Goal: Task Accomplishment & Management: Manage account settings

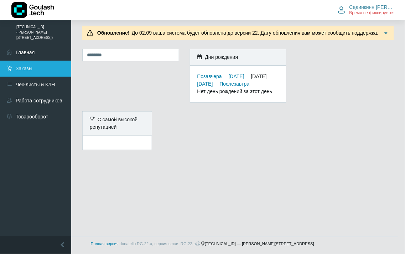
click at [37, 61] on link "Заказы" at bounding box center [35, 69] width 71 height 16
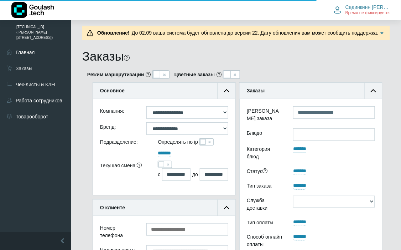
scroll to position [207, 143]
drag, startPoint x: 162, startPoint y: 165, endPoint x: 204, endPoint y: 164, distance: 41.7
click at [162, 165] on span at bounding box center [162, 164] width 6 height 6
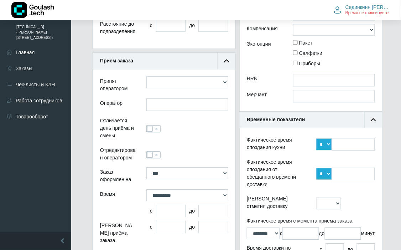
scroll to position [594, 0]
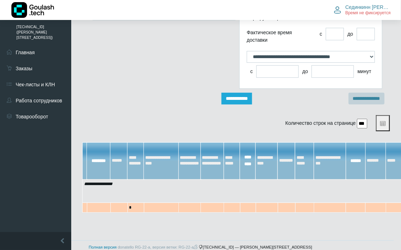
click at [241, 101] on input "**********" at bounding box center [237, 99] width 31 height 12
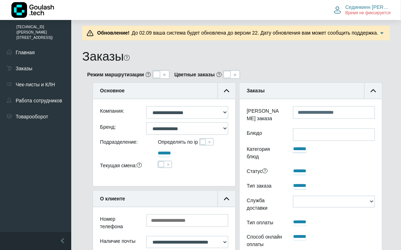
click at [203, 142] on span at bounding box center [203, 142] width 6 height 6
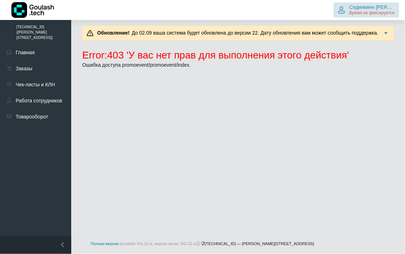
click at [374, 9] on span "Сединкинн [PERSON_NAME]" at bounding box center [373, 7] width 46 height 6
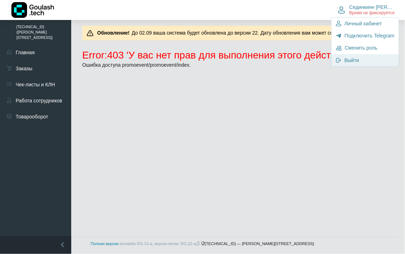
click at [364, 61] on link "Выйти" at bounding box center [365, 60] width 67 height 12
